Goal: Communication & Community: Answer question/provide support

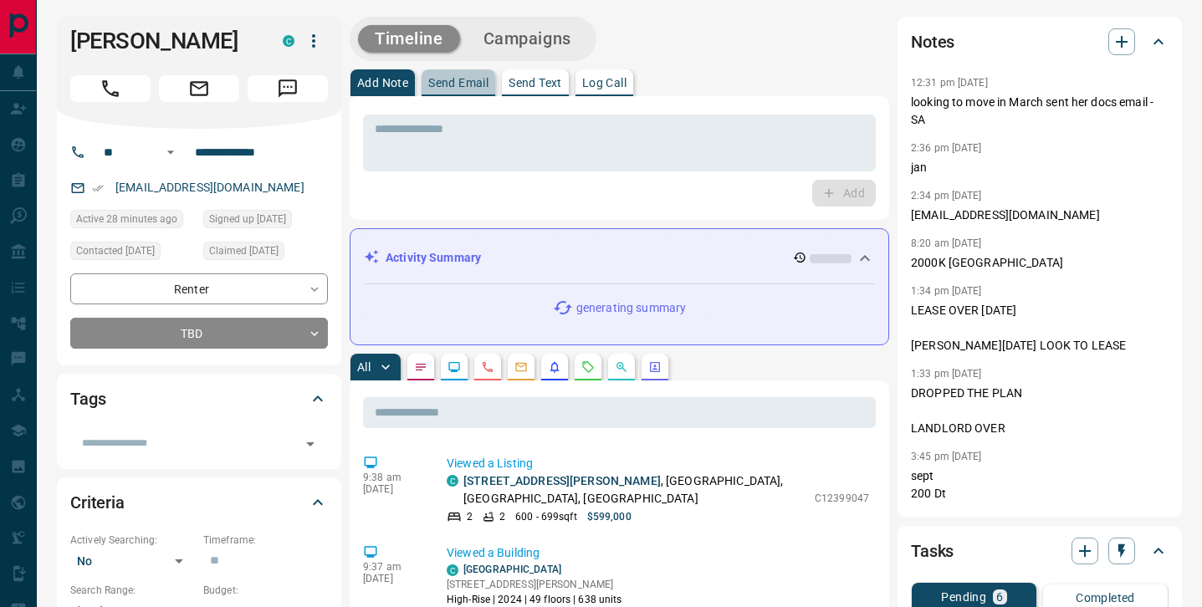
click at [444, 84] on p "Send Email" at bounding box center [458, 83] width 60 height 12
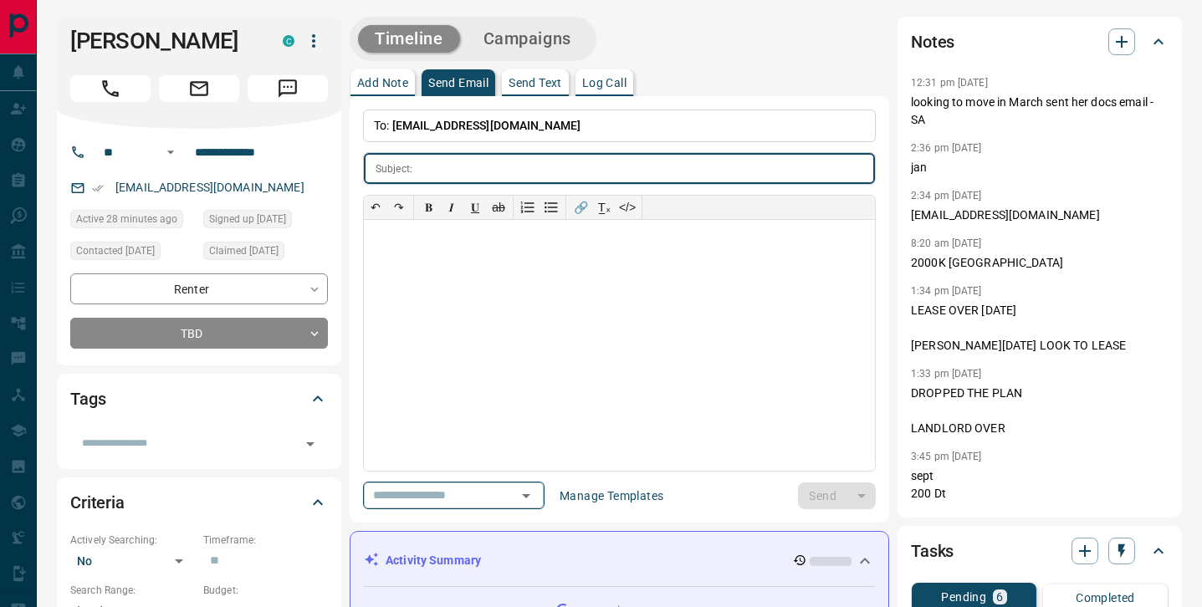
click at [424, 485] on input "text" at bounding box center [429, 495] width 127 height 21
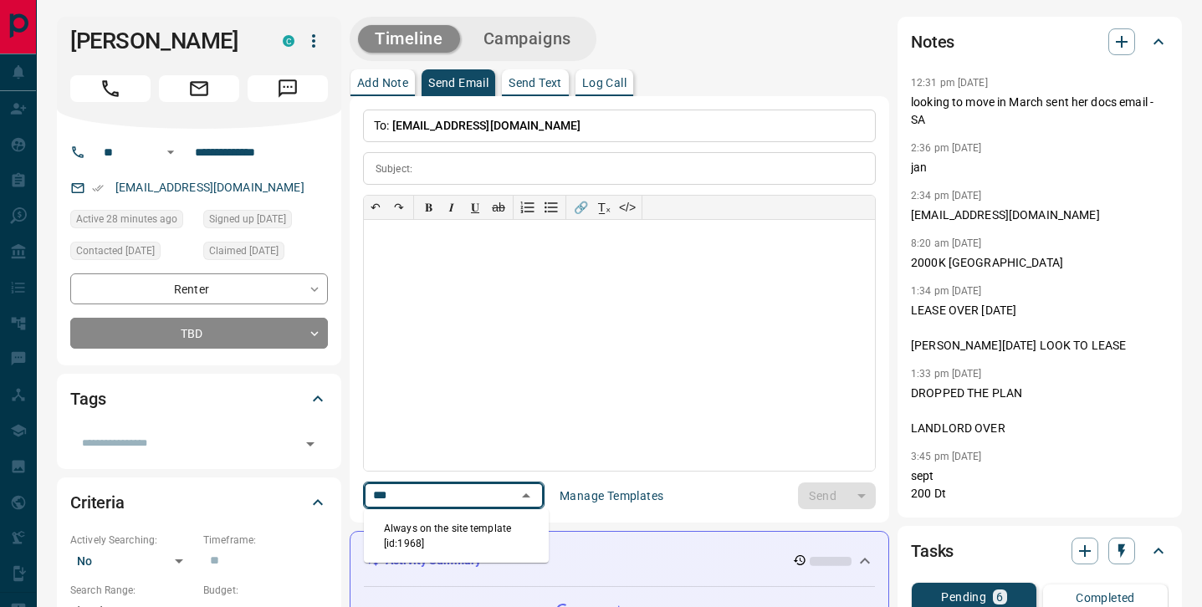
click at [461, 535] on li "Always on the site template [id:1968]" at bounding box center [456, 536] width 185 height 40
type input "***"
type input "**********"
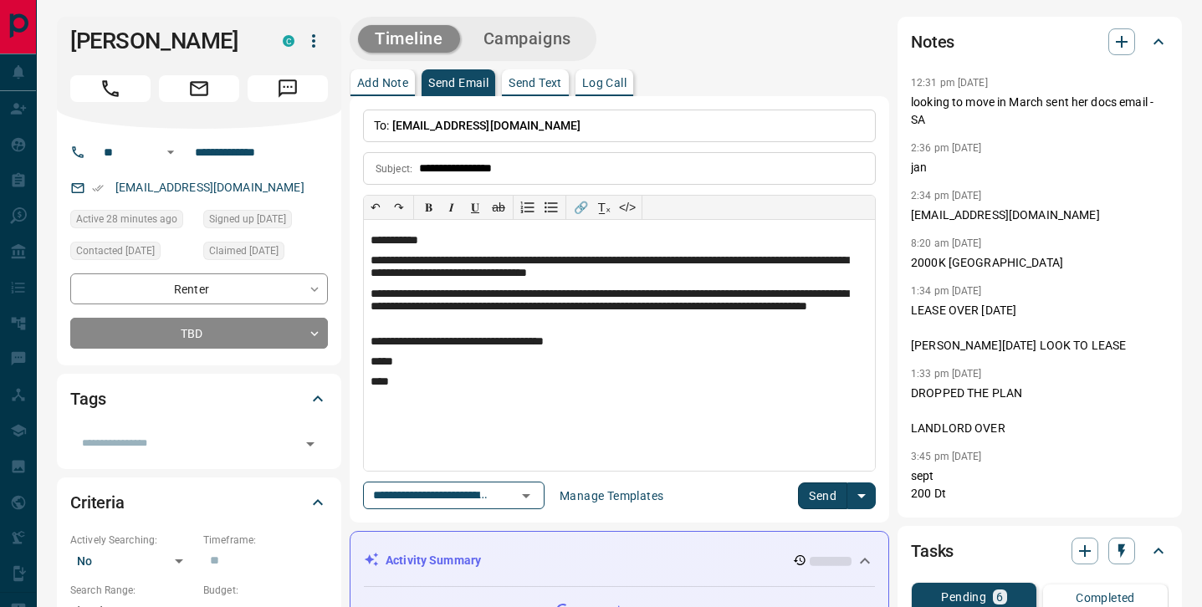
click at [814, 495] on button "Send" at bounding box center [822, 496] width 49 height 27
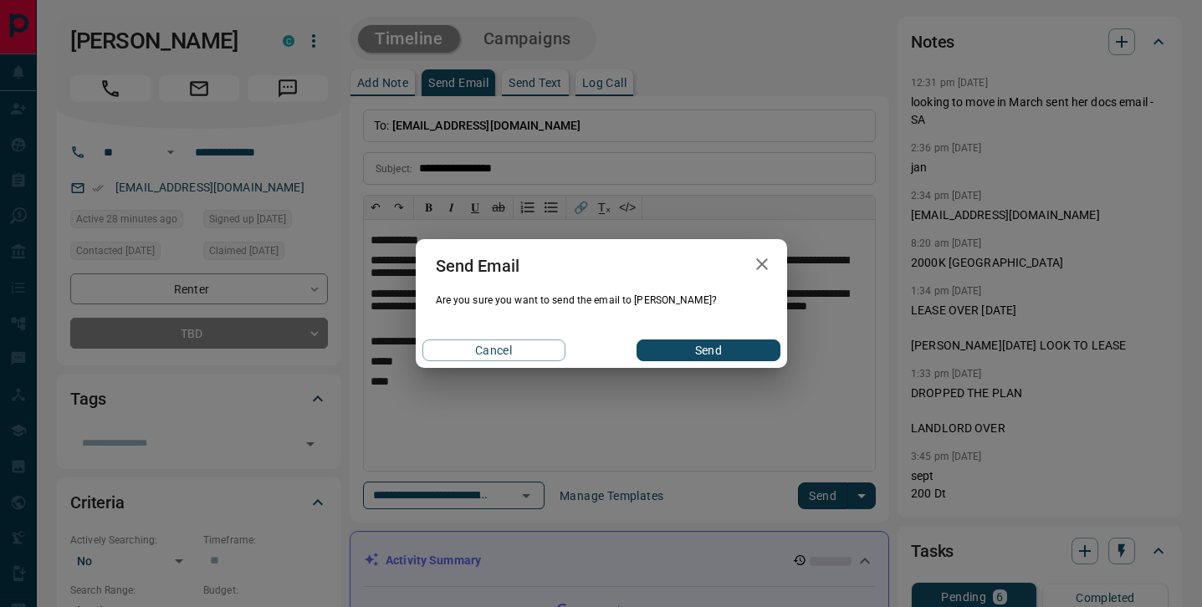
click at [724, 334] on div "Cancel Send" at bounding box center [601, 350] width 371 height 35
click at [724, 351] on button "Send" at bounding box center [708, 351] width 143 height 22
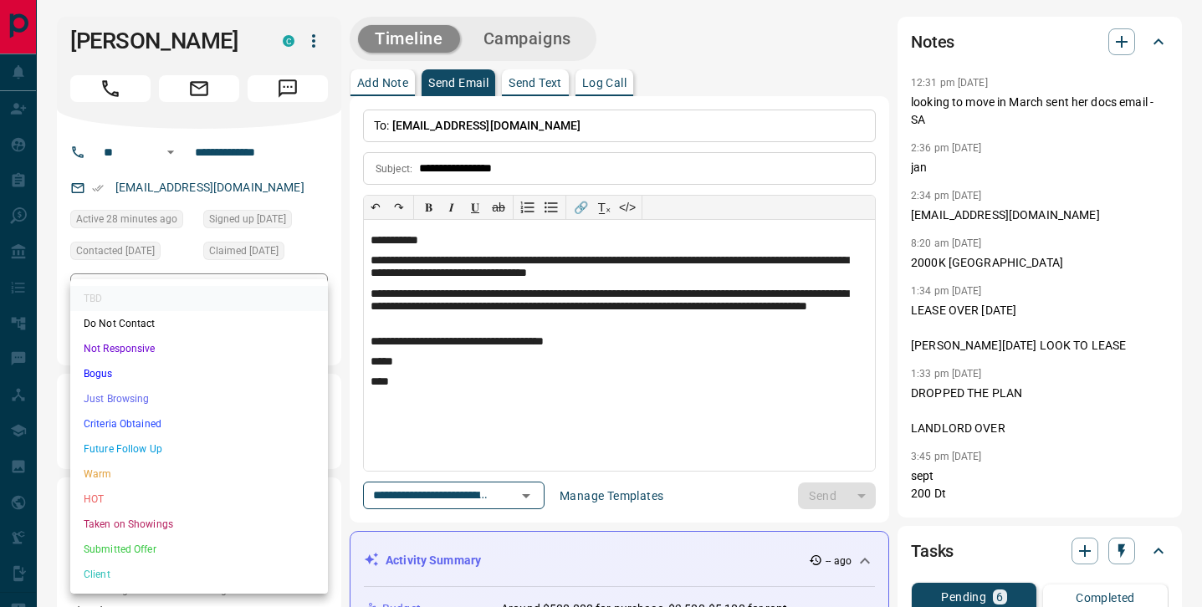
click at [156, 443] on li "Future Follow Up" at bounding box center [199, 449] width 258 height 25
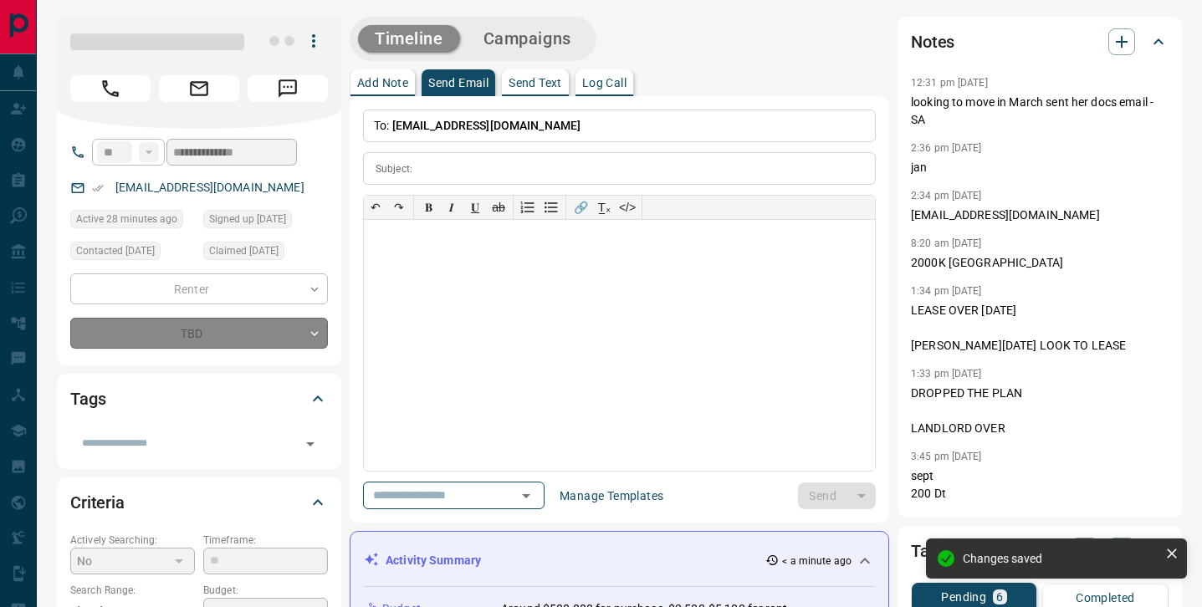
type input "*"
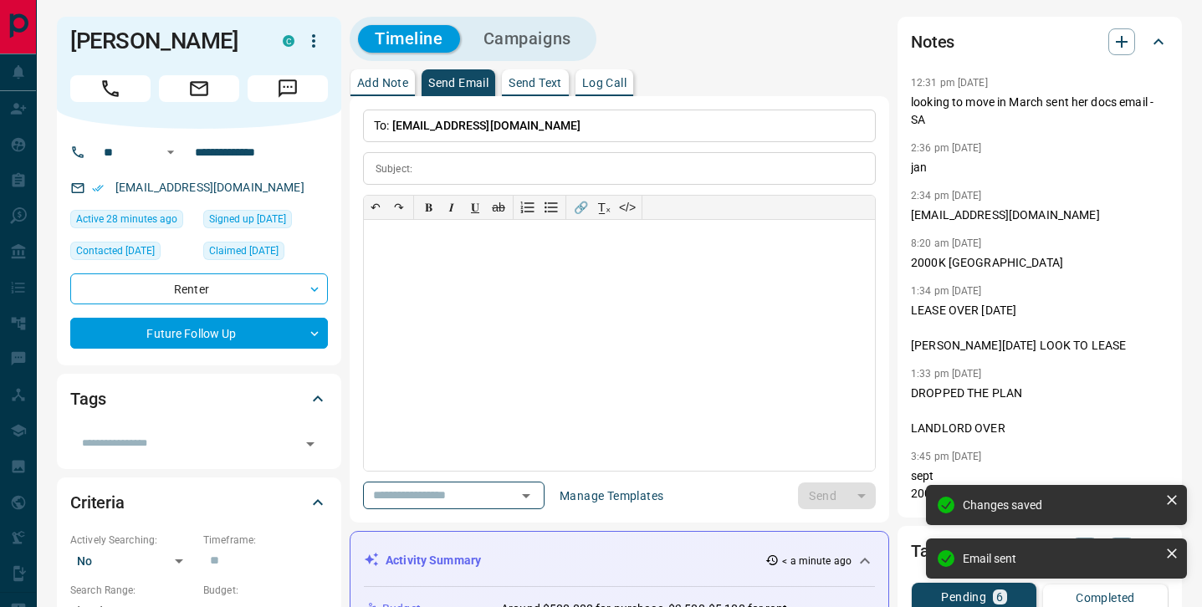
scroll to position [604, 0]
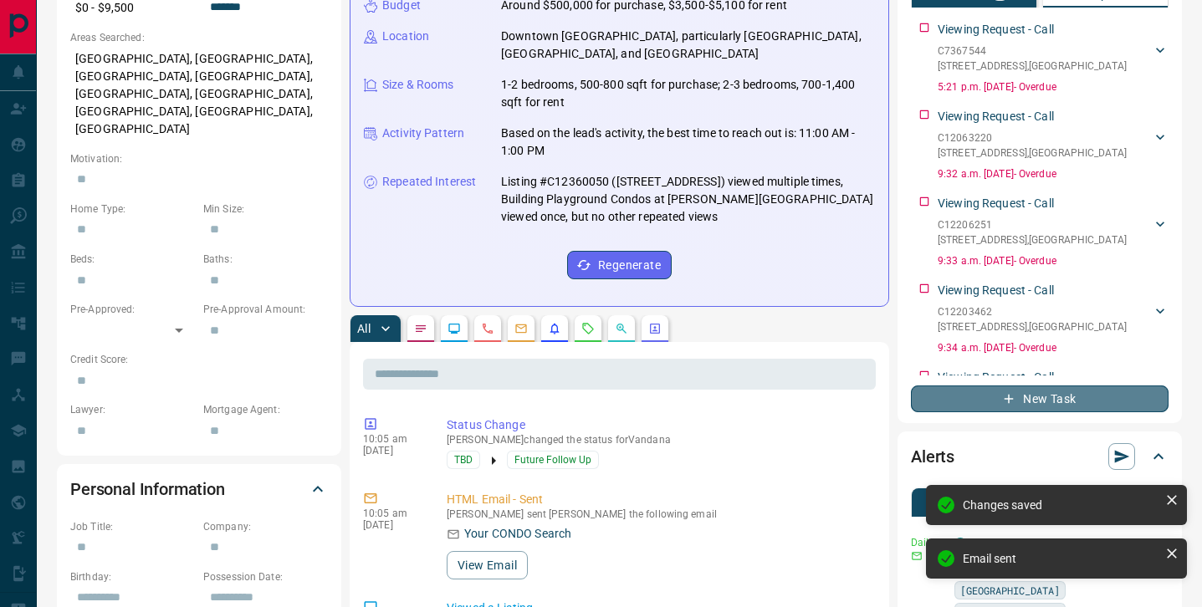
click at [1079, 405] on button "New Task" at bounding box center [1040, 399] width 258 height 27
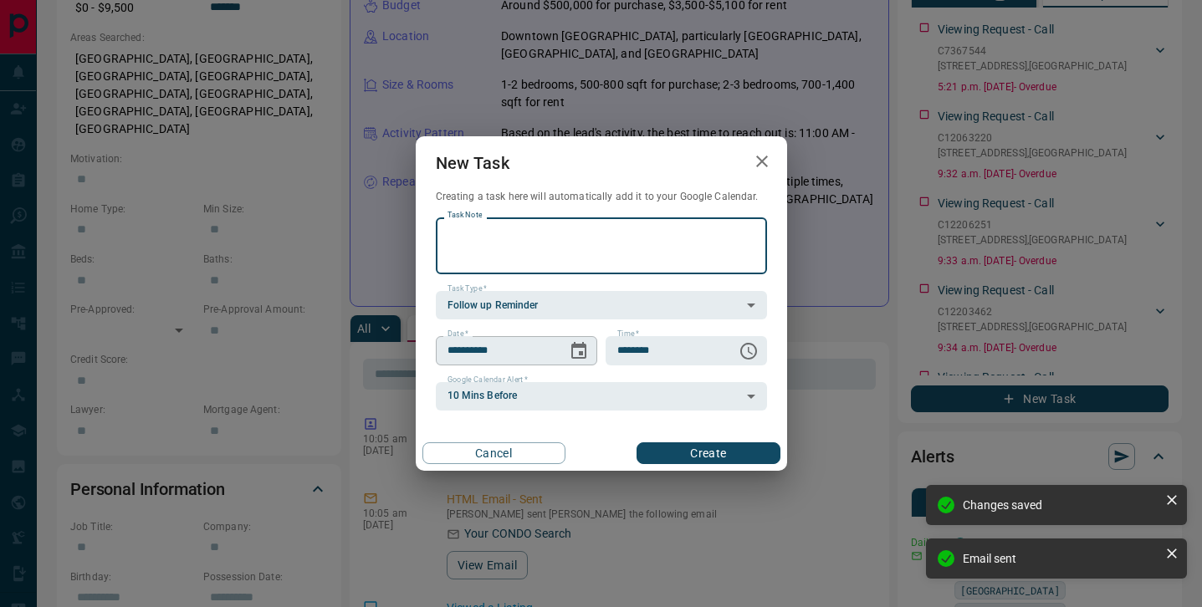
click at [571, 354] on icon "Choose date, selected date is Sep 13, 2025" at bounding box center [578, 350] width 15 height 17
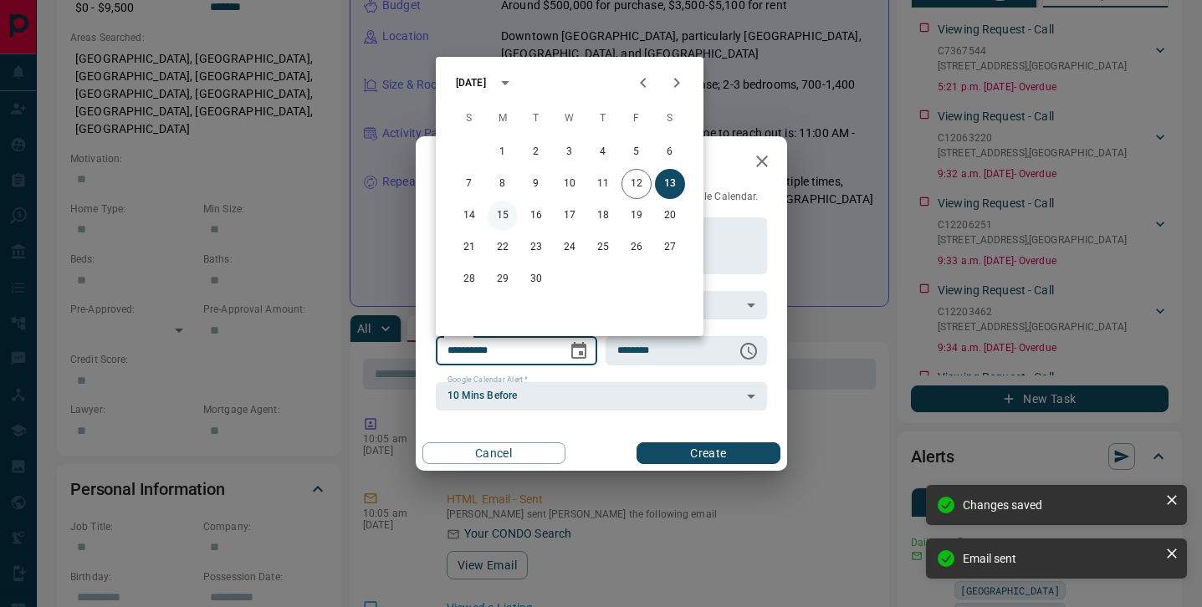
click at [506, 212] on button "15" at bounding box center [503, 216] width 30 height 30
type input "**********"
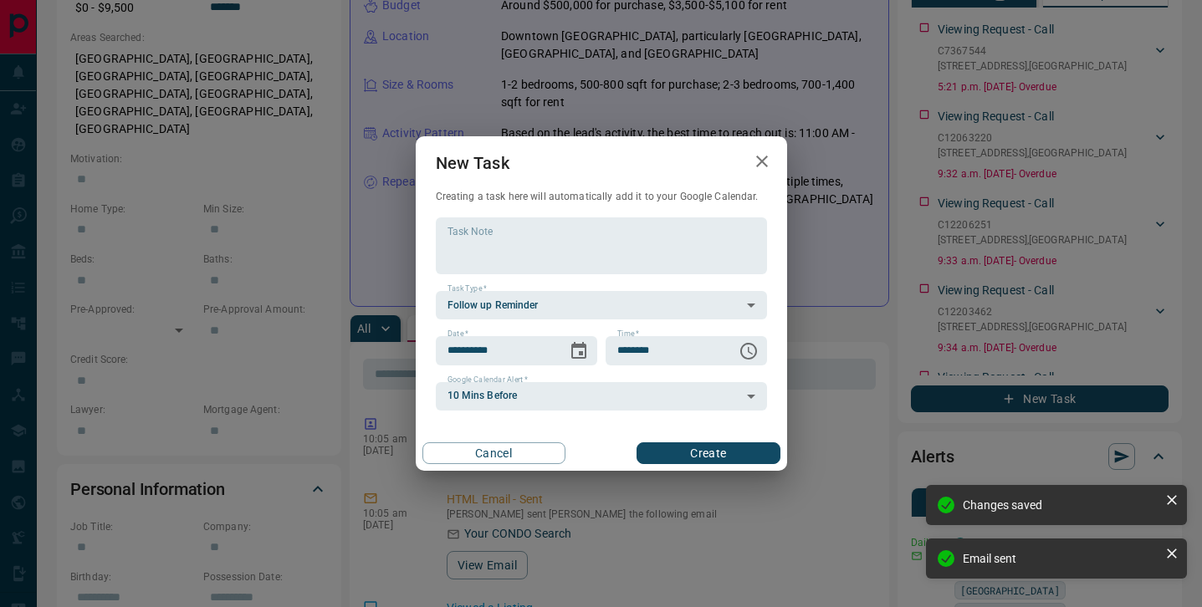
click at [749, 447] on button "Create" at bounding box center [708, 454] width 143 height 22
